Goal: Task Accomplishment & Management: Manage account settings

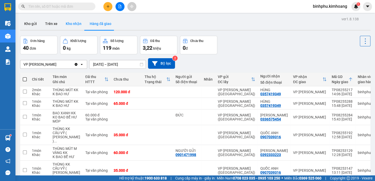
click at [69, 23] on button "Kho nhận" at bounding box center [74, 24] width 24 height 12
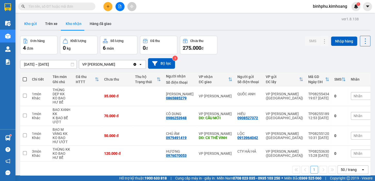
click at [36, 21] on button "Kho gửi" at bounding box center [30, 24] width 21 height 12
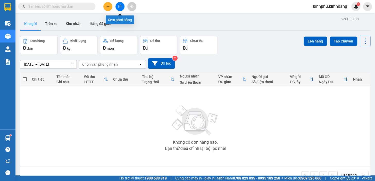
click at [119, 7] on icon "file-add" at bounding box center [120, 7] width 4 height 4
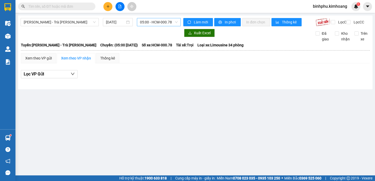
click at [138, 21] on div "05:00 - HCM-000.78" at bounding box center [159, 22] width 44 height 8
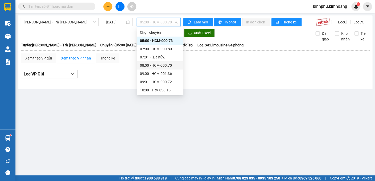
click at [163, 64] on div "08:00 - HCM-000.70" at bounding box center [160, 66] width 40 height 6
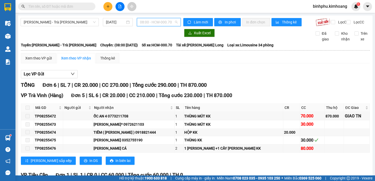
click at [159, 24] on span "08:00 - HCM-000.70" at bounding box center [159, 22] width 38 height 8
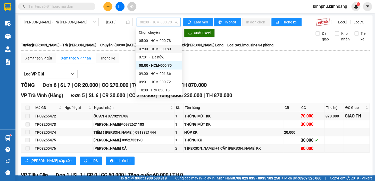
click at [170, 49] on div "07:00 - HCM-000.80" at bounding box center [159, 49] width 40 height 6
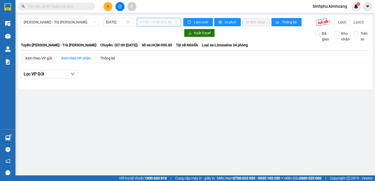
click at [157, 21] on span "07:00 - HCM-000.80" at bounding box center [159, 22] width 38 height 8
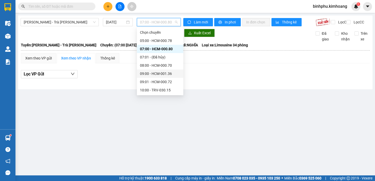
click at [159, 74] on div "09:00 - HCM-001.36" at bounding box center [160, 74] width 40 height 6
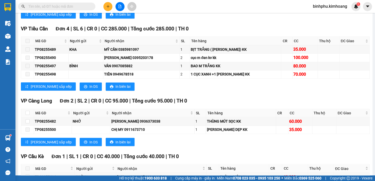
scroll to position [307, 0]
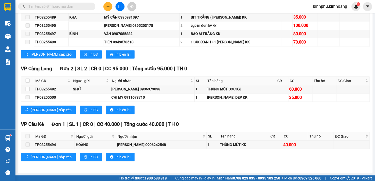
click at [68, 6] on input "text" at bounding box center [58, 7] width 61 height 6
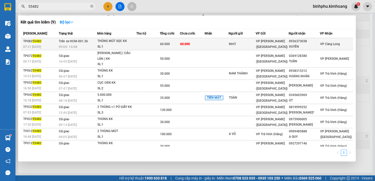
type input "55482"
click at [160, 42] on td at bounding box center [147, 44] width 23 height 12
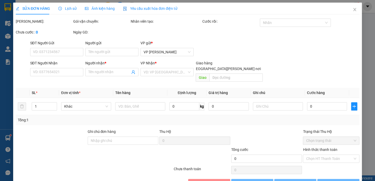
type input "NHỚ"
type input "0936373038"
type input "XUYÊN"
type input "60.000"
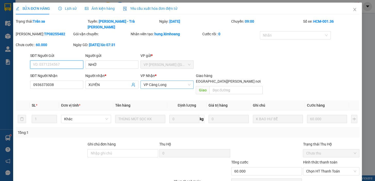
click at [173, 81] on span "VP Càng Long" at bounding box center [167, 85] width 47 height 8
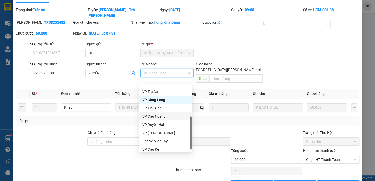
scroll to position [17, 0]
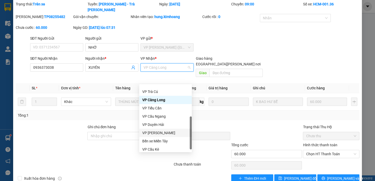
click at [168, 131] on div "VP [PERSON_NAME]" at bounding box center [165, 133] width 46 height 6
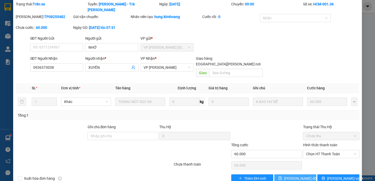
click at [304, 176] on span "[PERSON_NAME] đổi" at bounding box center [300, 179] width 33 height 6
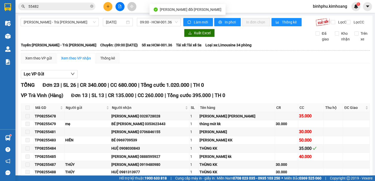
click at [50, 6] on input "55482" at bounding box center [58, 7] width 61 height 6
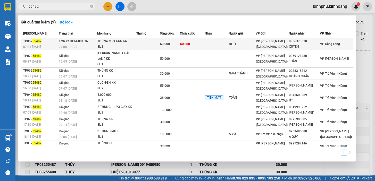
click at [91, 38] on td "Trên xe HCM-001.36 09:00 [DATE]" at bounding box center [77, 44] width 40 height 12
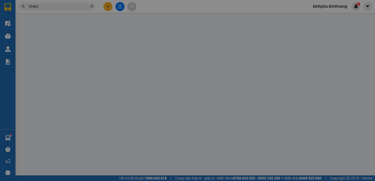
type input "NHỚ"
type input "0936373038"
type input "XUYÊN"
type input "60.000"
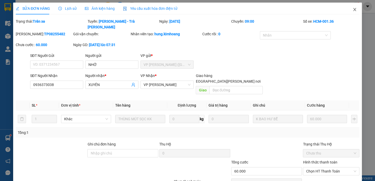
click at [353, 10] on icon "close" at bounding box center [355, 9] width 4 height 4
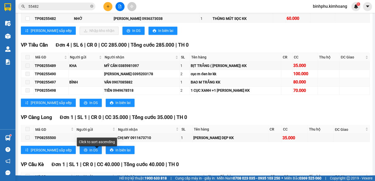
scroll to position [281, 0]
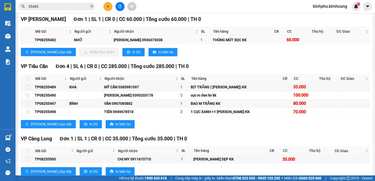
click at [29, 44] on td at bounding box center [27, 40] width 13 height 8
click at [28, 42] on input "checkbox" at bounding box center [28, 40] width 4 height 4
checkbox input "true"
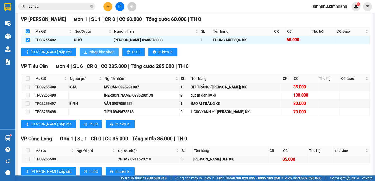
click at [89, 54] on span "Nhập kho nhận" at bounding box center [101, 52] width 25 height 6
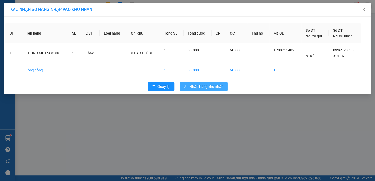
click at [214, 84] on span "Nhập hàng kho nhận" at bounding box center [206, 87] width 34 height 6
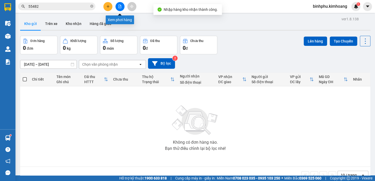
click at [118, 5] on icon "file-add" at bounding box center [120, 7] width 4 height 4
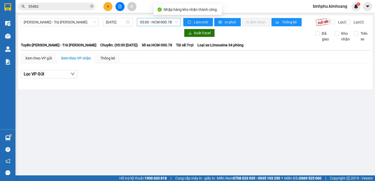
click at [152, 21] on span "05:00 - HCM-000.78" at bounding box center [159, 22] width 38 height 8
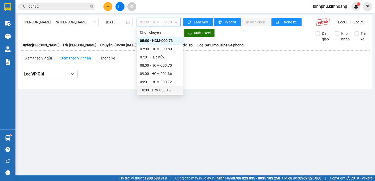
click at [163, 87] on div "10:00 - TRV-030.15" at bounding box center [160, 90] width 46 height 8
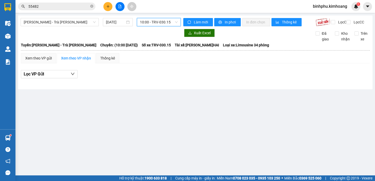
click at [155, 21] on span "10:00 - TRV-030.15" at bounding box center [159, 22] width 38 height 8
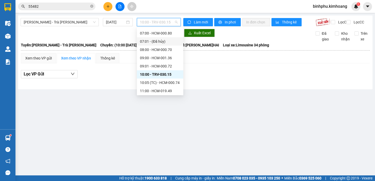
scroll to position [47, 0]
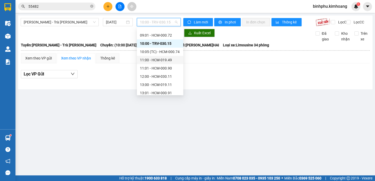
click at [164, 60] on div "11:00 - HCM-019.49" at bounding box center [160, 60] width 40 height 6
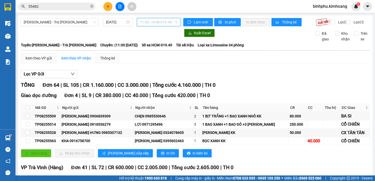
click at [165, 20] on span "11:00 - HCM-019.49" at bounding box center [159, 22] width 38 height 8
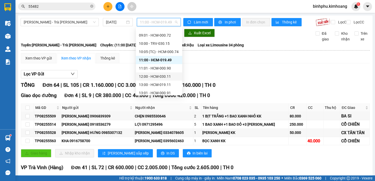
click at [170, 74] on div "12:00 - HCM-030.11" at bounding box center [159, 77] width 40 height 6
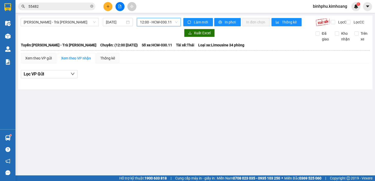
click at [167, 23] on span "12:00 - HCM-030.11" at bounding box center [159, 22] width 38 height 8
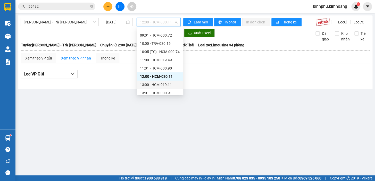
click at [166, 82] on div "13:00 - HCM-019.11" at bounding box center [160, 85] width 40 height 6
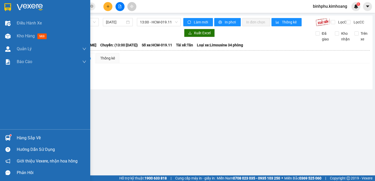
click at [38, 135] on div "Hàng sắp về" at bounding box center [52, 138] width 70 height 8
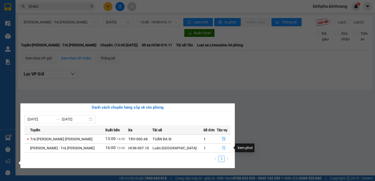
click at [220, 146] on button "button" at bounding box center [224, 148] width 14 height 8
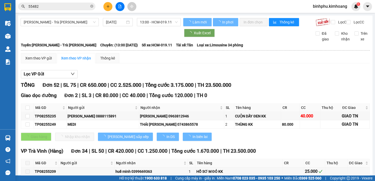
type input "[DATE]"
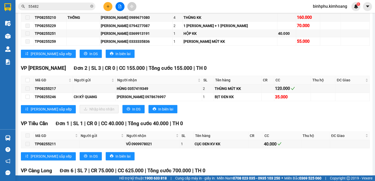
scroll to position [492, 0]
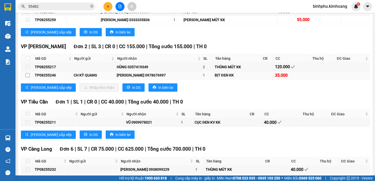
click at [28, 77] on input "checkbox" at bounding box center [28, 75] width 4 height 4
checkbox input "true"
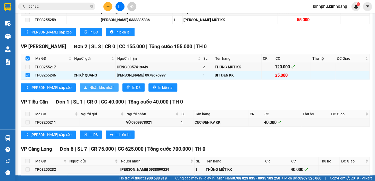
click at [89, 87] on span "Nhập kho nhận" at bounding box center [101, 88] width 25 height 6
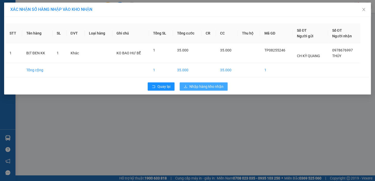
click at [188, 85] on button "Nhập hàng kho nhận" at bounding box center [204, 86] width 48 height 8
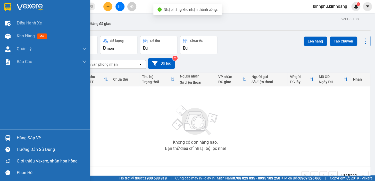
click at [27, 136] on div "Hàng sắp về" at bounding box center [52, 138] width 70 height 8
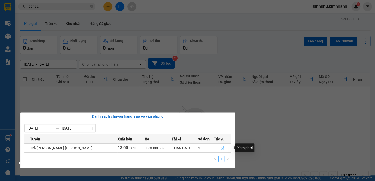
click at [221, 147] on icon "file-done" at bounding box center [223, 148] width 4 height 4
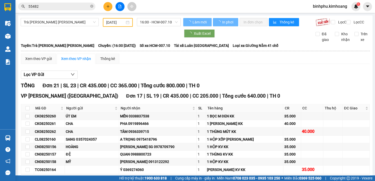
type input "[DATE]"
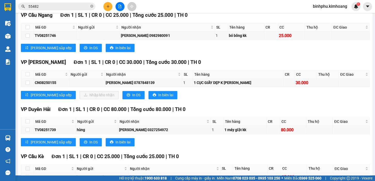
scroll to position [258, 0]
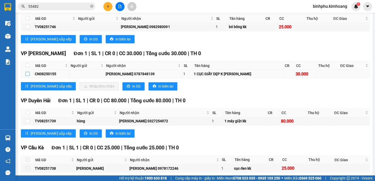
click at [29, 76] on input "checkbox" at bounding box center [28, 74] width 4 height 4
checkbox input "true"
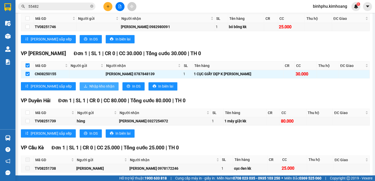
click at [80, 86] on button "Nhập kho nhận" at bounding box center [99, 86] width 39 height 8
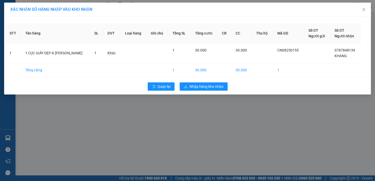
click at [191, 90] on div "Quay lại Nhập hàng kho nhận" at bounding box center [187, 86] width 364 height 13
click at [194, 87] on span "Nhập hàng kho nhận" at bounding box center [206, 87] width 34 height 6
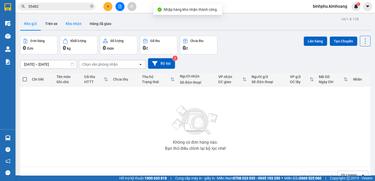
click at [77, 27] on button "Kho nhận" at bounding box center [74, 24] width 24 height 12
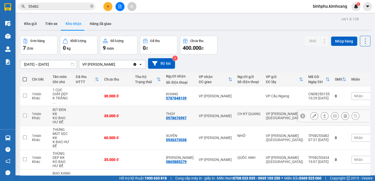
click at [313, 112] on button at bounding box center [314, 116] width 7 height 9
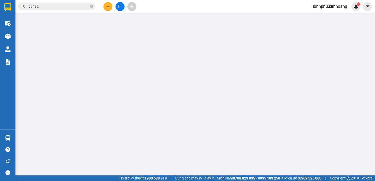
type input "CH KỲ QUANG"
type input "0978676997"
type input "THÚY"
type input "35.000"
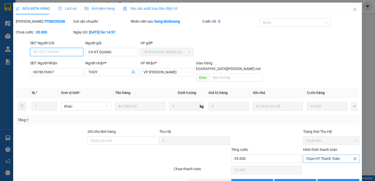
click at [322, 155] on span "Chọn HT Thanh Toán" at bounding box center [331, 159] width 50 height 8
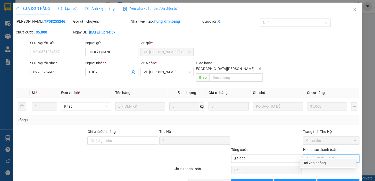
click at [323, 162] on div "Tại văn phòng" at bounding box center [328, 163] width 50 height 6
type input "0"
drag, startPoint x: 219, startPoint y: 178, endPoint x: 220, endPoint y: 175, distance: 3.0
click at [219, 180] on span "[PERSON_NAME] và [PERSON_NAME] hàng" at bounding box center [233, 183] width 70 height 6
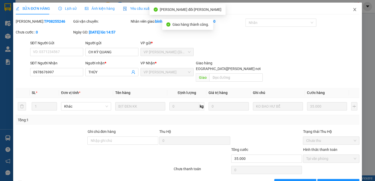
click at [353, 10] on icon "close" at bounding box center [355, 9] width 4 height 4
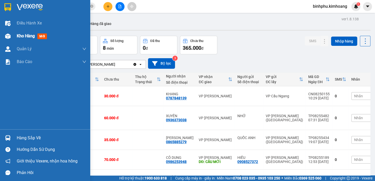
click at [24, 38] on span "Kho hàng" at bounding box center [26, 36] width 18 height 5
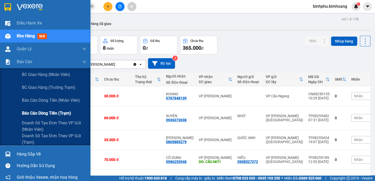
click at [43, 109] on div "Báo cáo dòng tiền (trạm)" at bounding box center [54, 113] width 64 height 13
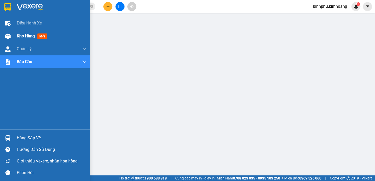
click at [6, 34] on img at bounding box center [7, 36] width 5 height 5
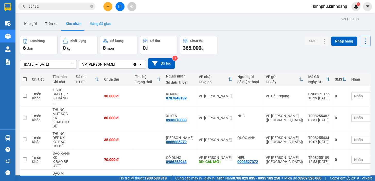
click at [95, 21] on button "Hàng đã giao" at bounding box center [101, 24] width 30 height 12
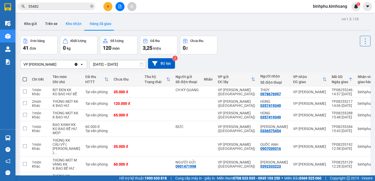
click at [78, 24] on button "Kho nhận" at bounding box center [74, 24] width 24 height 12
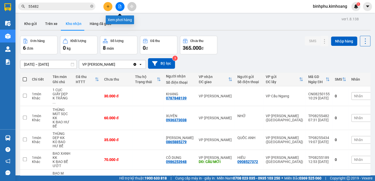
click at [122, 5] on button at bounding box center [119, 6] width 9 height 9
